Goal: Task Accomplishment & Management: Manage account settings

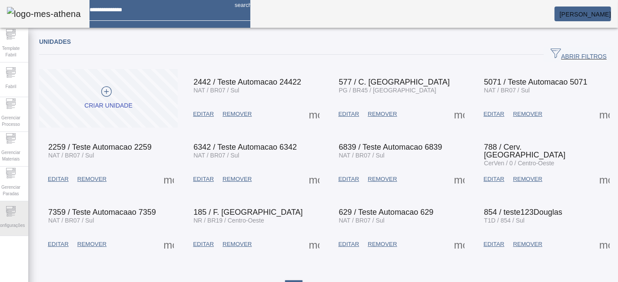
click at [14, 215] on icon at bounding box center [11, 211] width 10 height 10
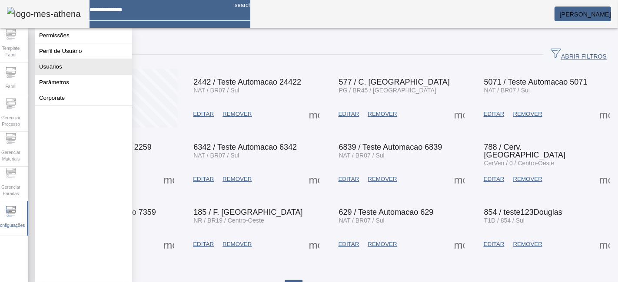
click at [98, 64] on button "Usuários" at bounding box center [83, 66] width 97 height 15
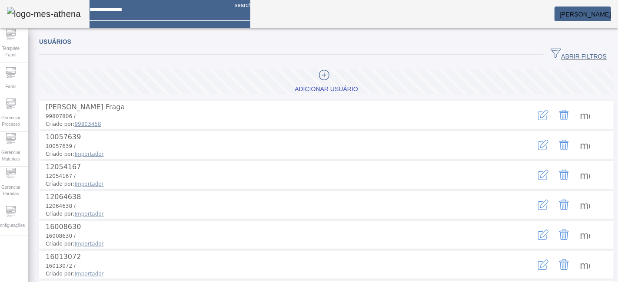
click at [555, 57] on span "ABRIR FILTROS" at bounding box center [578, 54] width 56 height 13
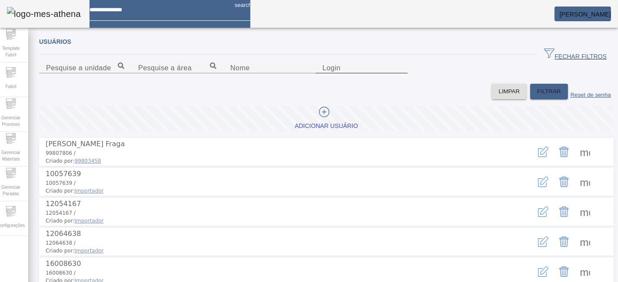
click at [353, 73] on input "Login" at bounding box center [361, 68] width 78 height 10
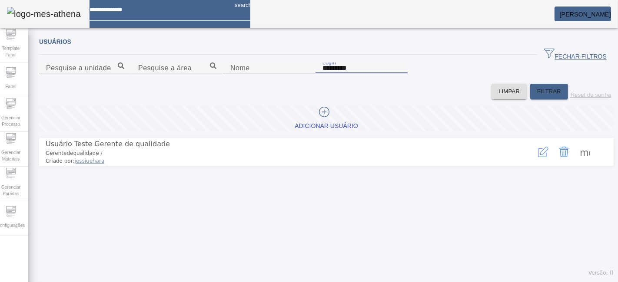
drag, startPoint x: 370, startPoint y: 115, endPoint x: 311, endPoint y: 112, distance: 58.7
click at [311, 84] on content "Pesquise a unidade Pesquise a área Nome Login *********" at bounding box center [326, 73] width 574 height 21
type input "****"
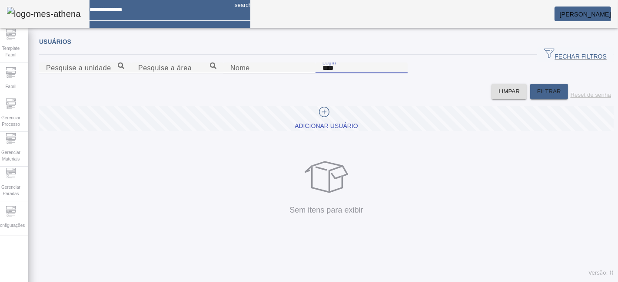
drag, startPoint x: 363, startPoint y: 106, endPoint x: 310, endPoint y: 111, distance: 53.6
click at [310, 84] on content "Pesquise a unidade Pesquise a área Nome Login ****" at bounding box center [326, 73] width 574 height 21
click at [7, 215] on div "Configurações" at bounding box center [10, 218] width 35 height 35
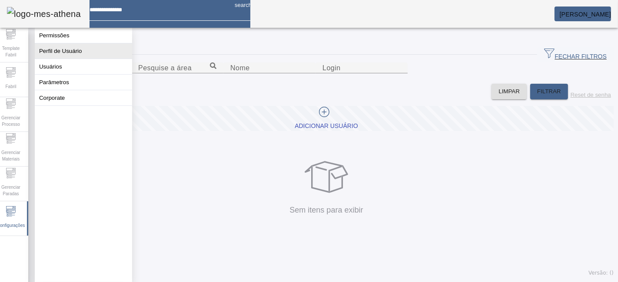
click at [96, 53] on button "Perfil de Usuário" at bounding box center [83, 50] width 97 height 15
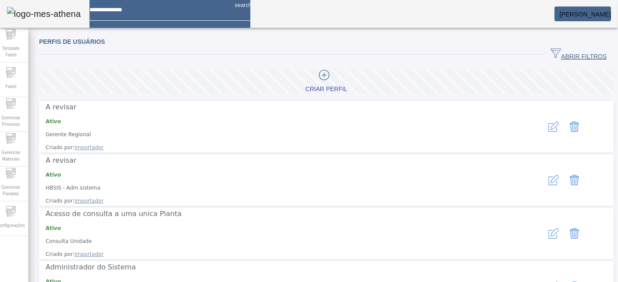
click at [563, 46] on span "button" at bounding box center [578, 54] width 70 height 21
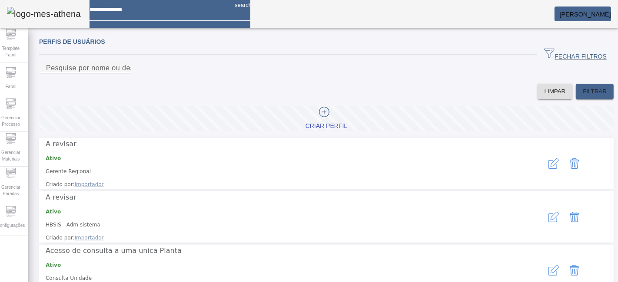
click at [124, 73] on input "Pesquise por nome ou descrição" at bounding box center [85, 68] width 78 height 10
type input "*********"
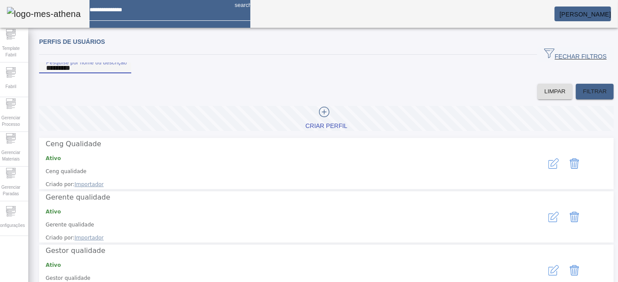
click at [548, 169] on icon "button" at bounding box center [553, 164] width 10 height 10
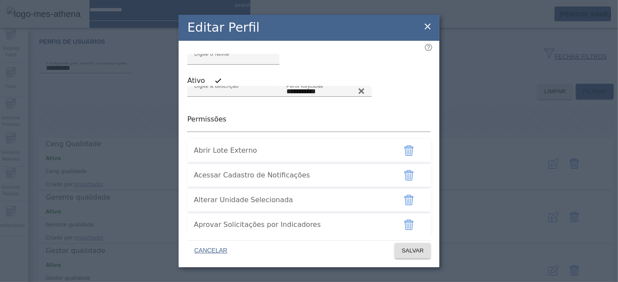
type input "**********"
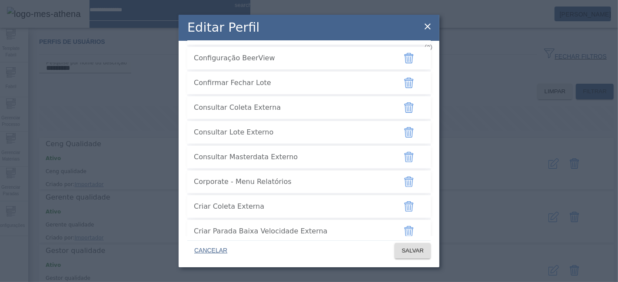
scroll to position [289, 0]
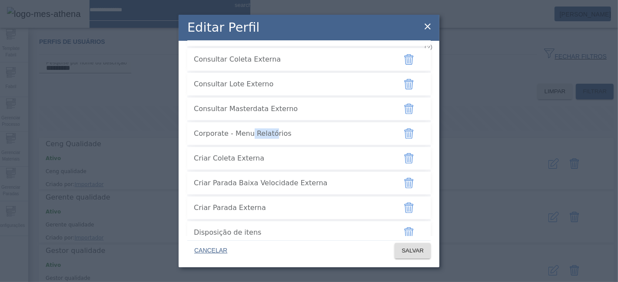
drag, startPoint x: 267, startPoint y: 175, endPoint x: 244, endPoint y: 175, distance: 22.6
click at [244, 139] on span "Corporate - Menu Relatórios" at bounding box center [291, 134] width 195 height 10
click at [258, 89] on span "Consultar Lote Externo" at bounding box center [291, 84] width 195 height 10
drag, startPoint x: 258, startPoint y: 125, endPoint x: 213, endPoint y: 104, distance: 49.7
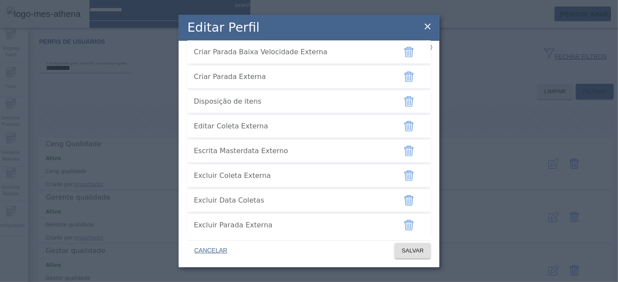
scroll to position [434, 0]
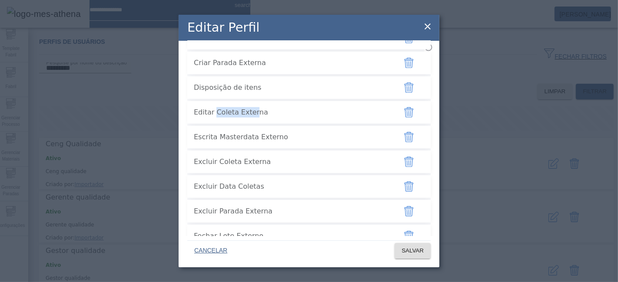
drag, startPoint x: 248, startPoint y: 158, endPoint x: 209, endPoint y: 152, distance: 38.7
click at [209, 118] on span "Editar Coleta Externa" at bounding box center [291, 112] width 195 height 10
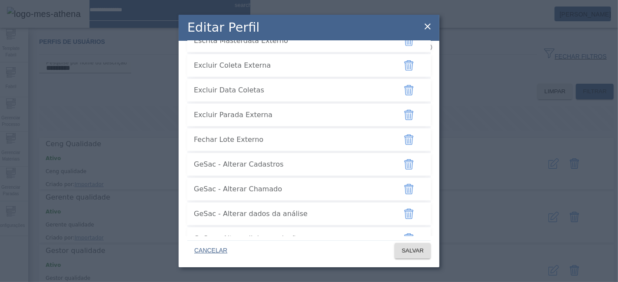
click at [269, 46] on span "Escrita Masterdata Externo" at bounding box center [291, 41] width 195 height 10
drag, startPoint x: 253, startPoint y: 80, endPoint x: 233, endPoint y: 81, distance: 20.0
click at [233, 46] on span "Escrita Masterdata Externo" at bounding box center [291, 41] width 195 height 10
click at [243, 71] on span "Excluir Coleta Externa" at bounding box center [291, 65] width 195 height 10
drag, startPoint x: 259, startPoint y: 105, endPoint x: 218, endPoint y: 107, distance: 41.3
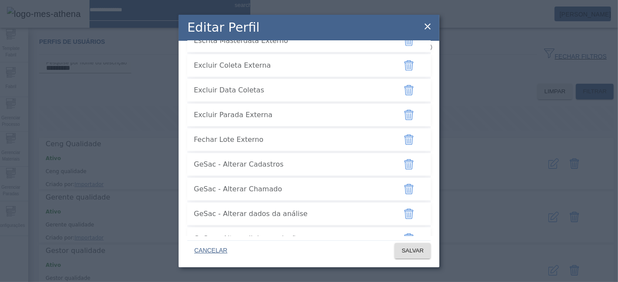
click at [218, 71] on span "Excluir Coleta Externa" at bounding box center [291, 65] width 195 height 10
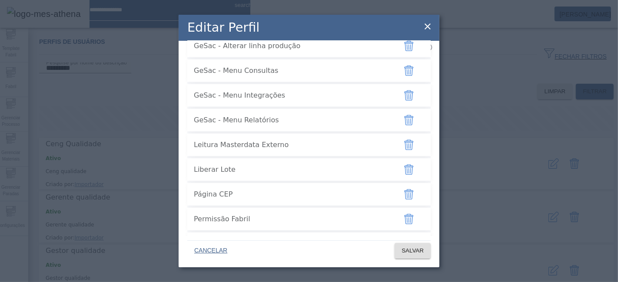
scroll to position [482, 0]
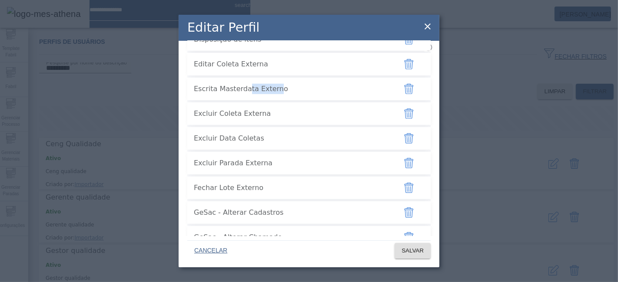
drag, startPoint x: 241, startPoint y: 131, endPoint x: 267, endPoint y: 129, distance: 26.1
click at [267, 94] on span "Escrita Masterdata Externo" at bounding box center [291, 89] width 195 height 10
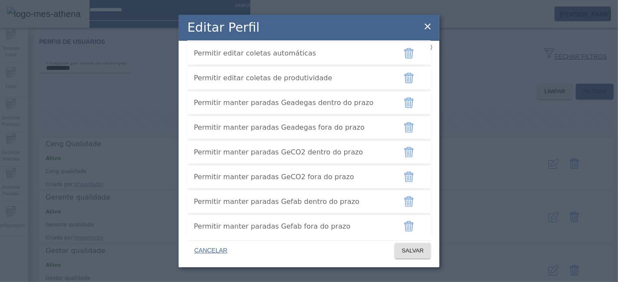
scroll to position [935, 0]
